Goal: Task Accomplishment & Management: Manage account settings

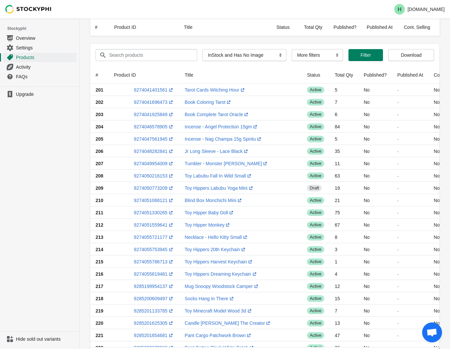
select select "instock_has_no_image"
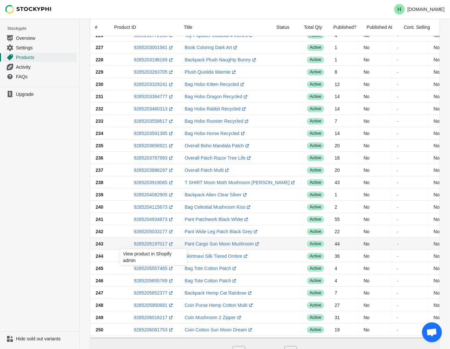
scroll to position [398, 0]
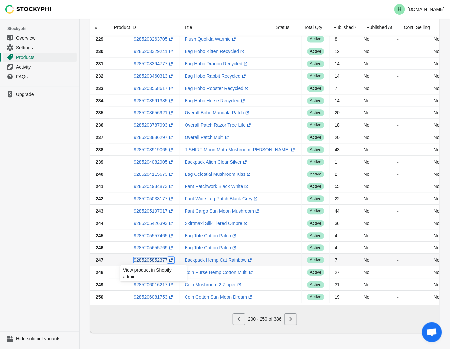
click at [147, 257] on link "9285205852377 (opens a new window)" at bounding box center [154, 259] width 40 height 5
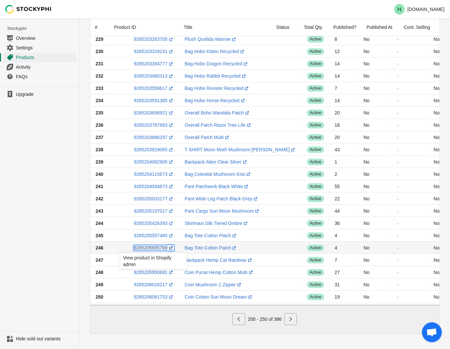
click at [151, 245] on link "9285205655769 (opens a new window)" at bounding box center [154, 247] width 40 height 5
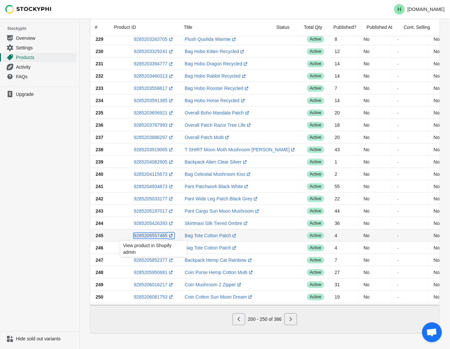
click at [152, 233] on link "9285205557465 (opens a new window)" at bounding box center [154, 235] width 40 height 5
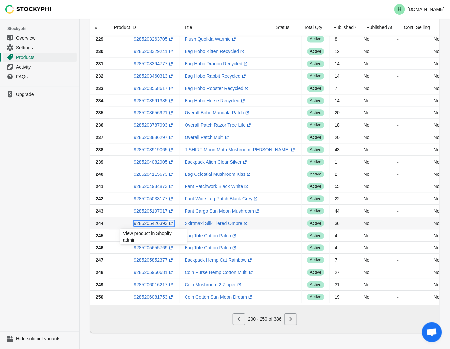
click at [148, 221] on link "9285205426393 (opens a new window)" at bounding box center [154, 223] width 40 height 5
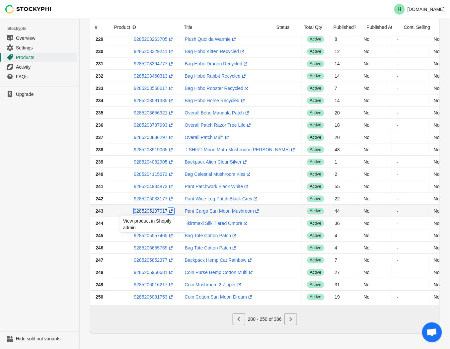
click at [150, 208] on link "9285205197017 (opens a new window)" at bounding box center [154, 210] width 40 height 5
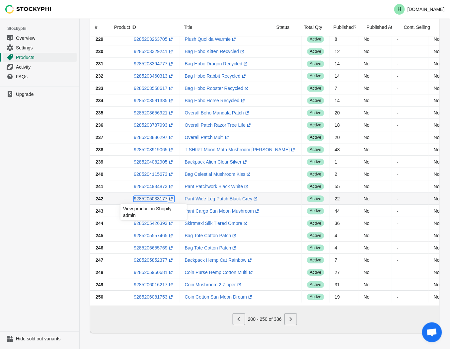
click at [150, 196] on link "9285205033177 (opens a new window)" at bounding box center [154, 198] width 40 height 5
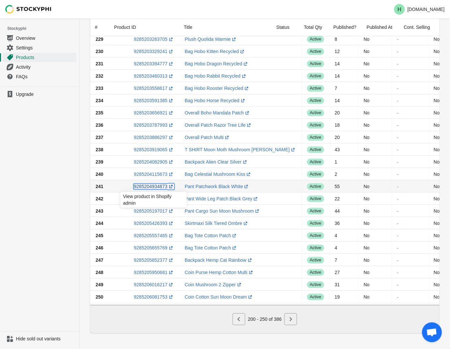
click at [147, 184] on link "9285204934873 (opens a new window)" at bounding box center [154, 186] width 40 height 5
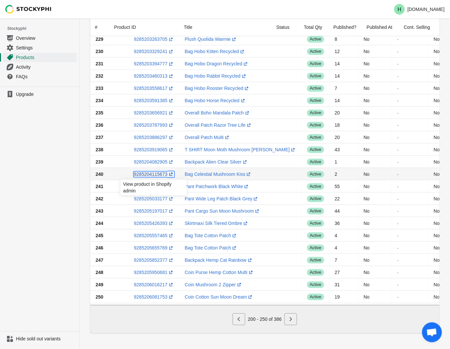
click at [149, 171] on link "9285204115673 (opens a new window)" at bounding box center [154, 173] width 40 height 5
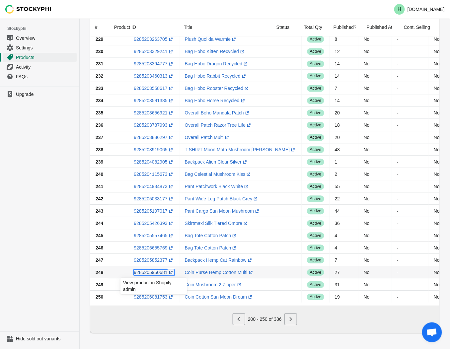
click at [154, 270] on link "9285205950681 (opens a new window)" at bounding box center [154, 272] width 40 height 5
click at [66, 206] on ul "Upgrade" at bounding box center [39, 209] width 79 height 245
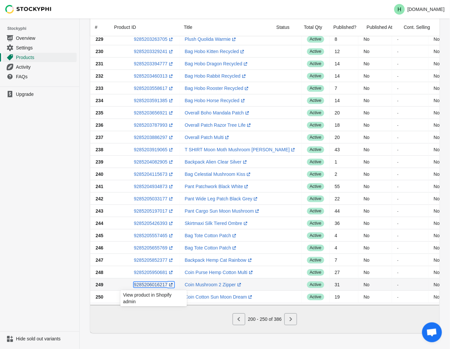
click at [154, 282] on link "9285206016217 (opens a new window)" at bounding box center [154, 284] width 40 height 5
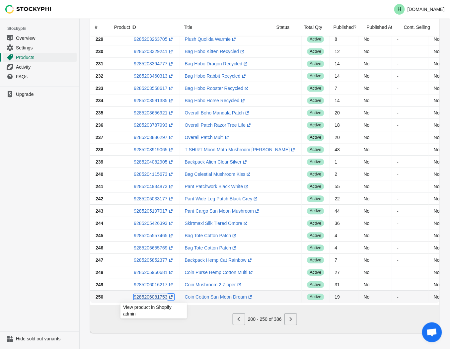
click at [147, 295] on link "9285206081753 (opens a new window)" at bounding box center [154, 296] width 40 height 5
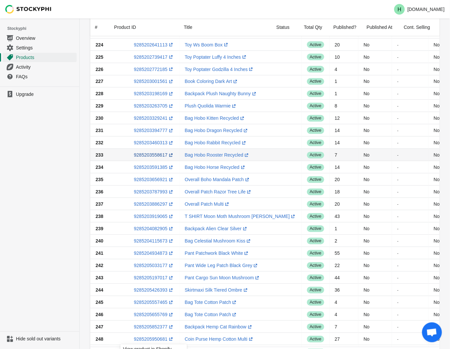
scroll to position [324, 0]
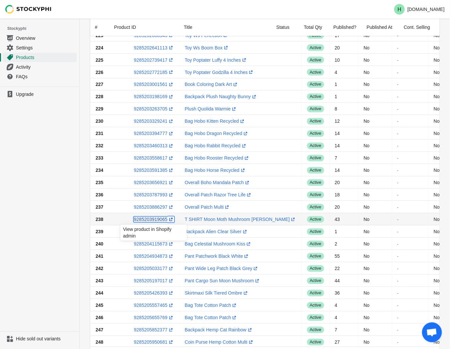
click at [151, 218] on link "9285203919065 (opens a new window)" at bounding box center [154, 219] width 40 height 5
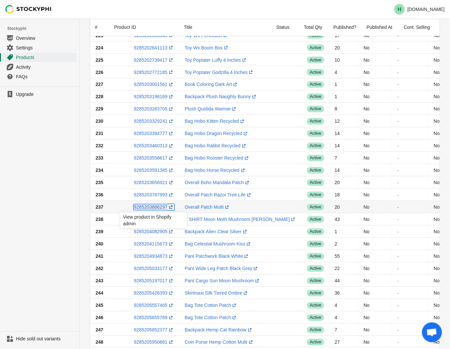
click at [144, 205] on link "9285203886297 (opens a new window)" at bounding box center [154, 207] width 40 height 5
